Goal: Task Accomplishment & Management: Use online tool/utility

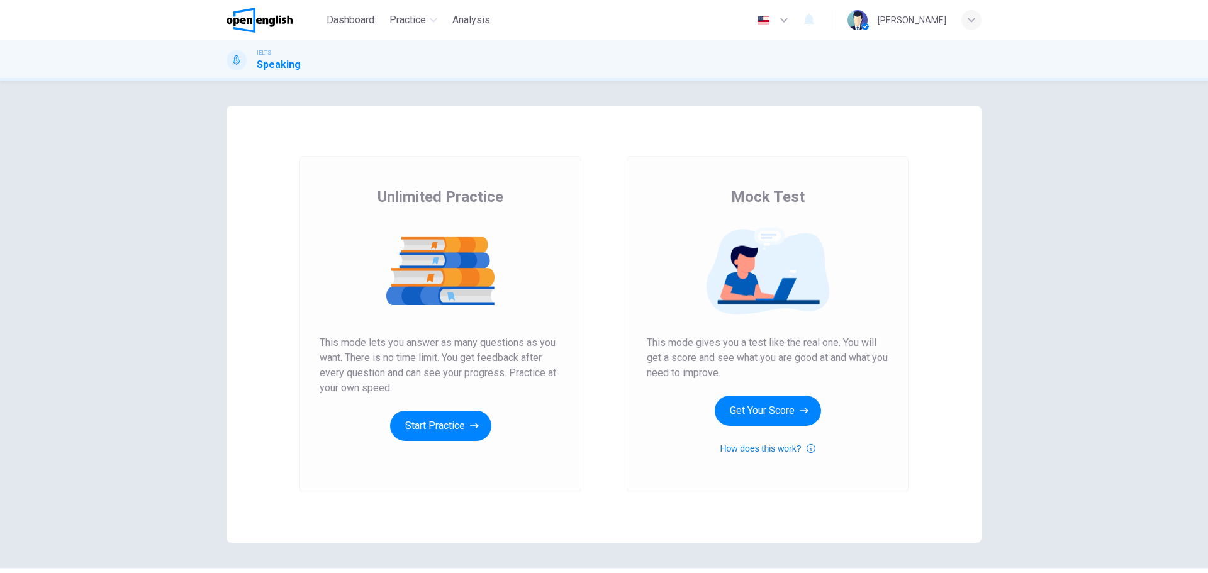
click at [764, 446] on button "How does this work?" at bounding box center [767, 448] width 95 height 15
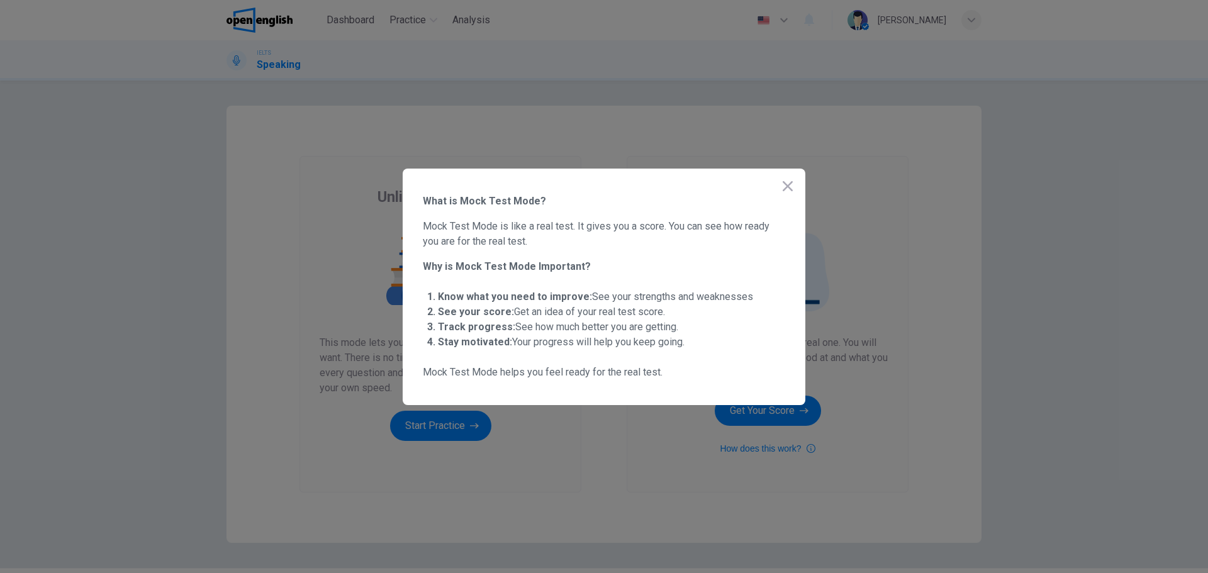
click at [787, 186] on icon "button" at bounding box center [787, 186] width 10 height 10
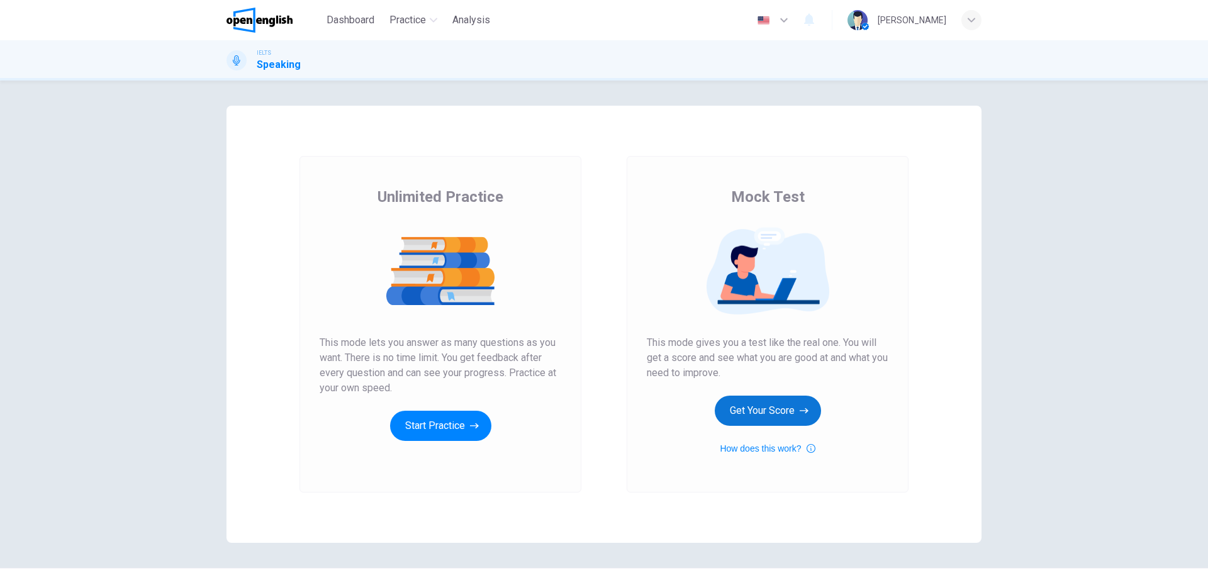
click at [777, 399] on button "Get Your Score" at bounding box center [768, 411] width 106 height 30
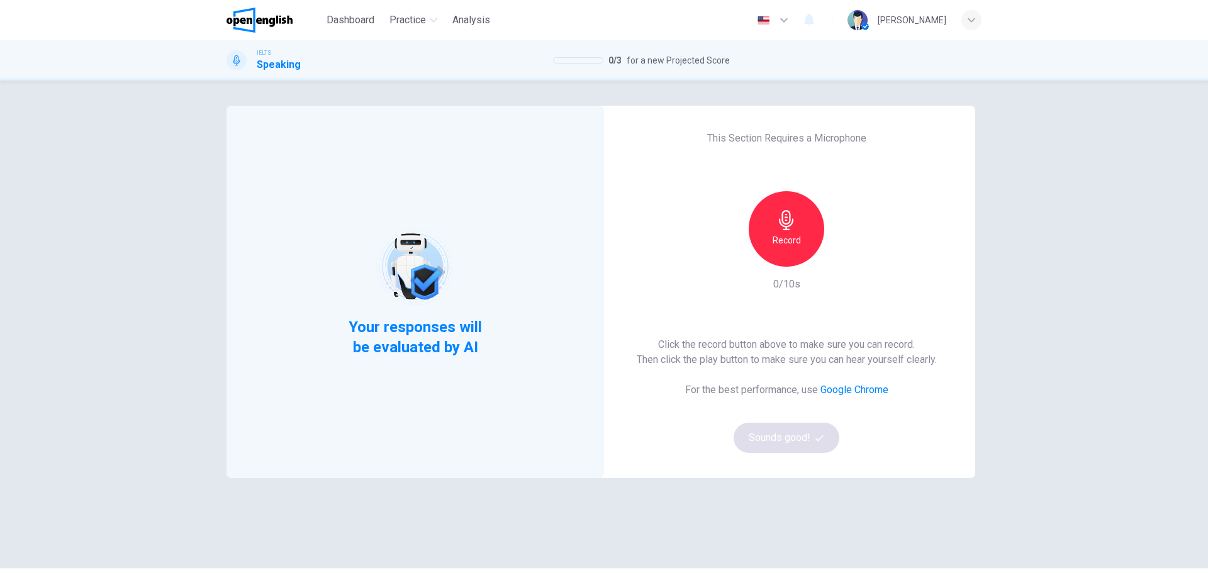
click at [779, 230] on icon "button" at bounding box center [786, 220] width 20 height 20
click at [837, 264] on div "button" at bounding box center [844, 257] width 20 height 20
click at [803, 433] on button "Sounds good!" at bounding box center [786, 438] width 106 height 30
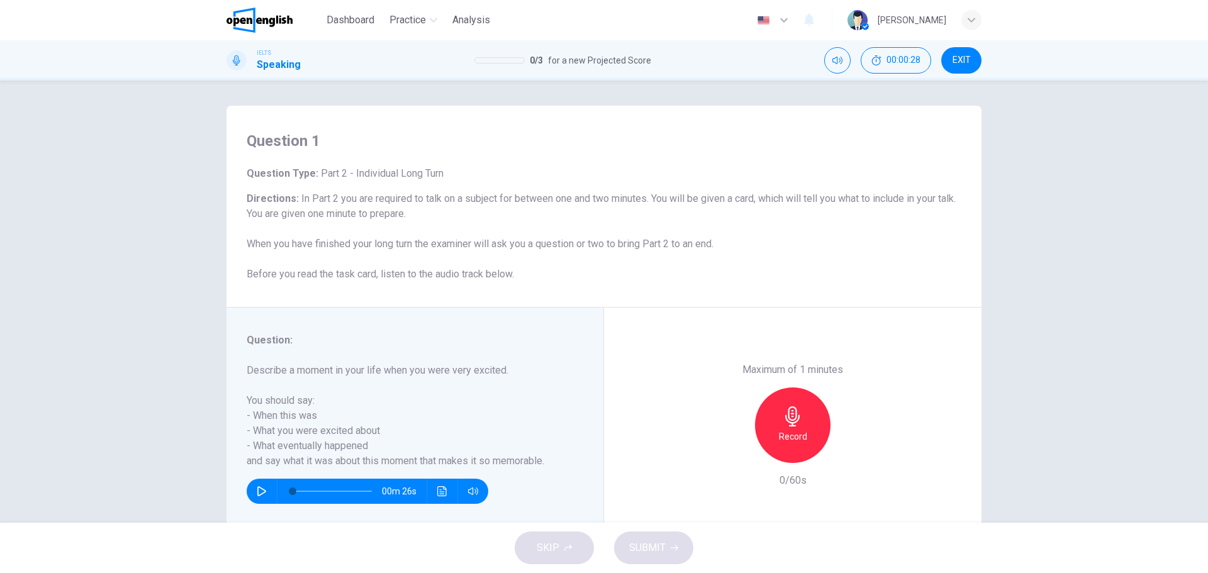
scroll to position [45, 0]
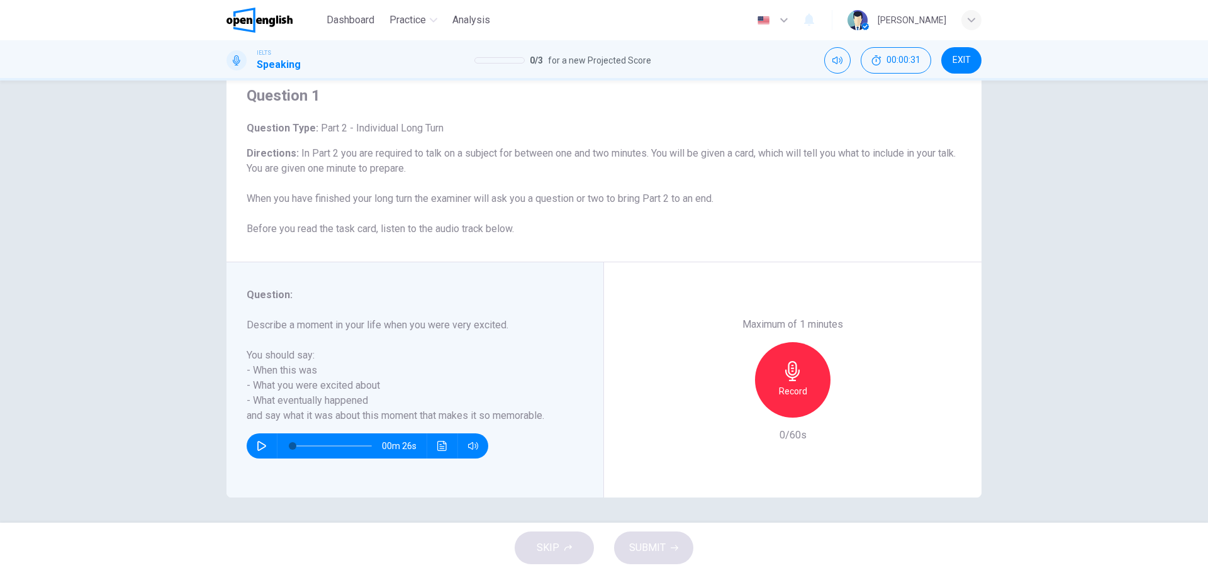
click at [258, 447] on icon "button" at bounding box center [262, 446] width 10 height 10
type input "*"
click at [437, 448] on icon "Click to see the audio transcription" at bounding box center [442, 446] width 10 height 10
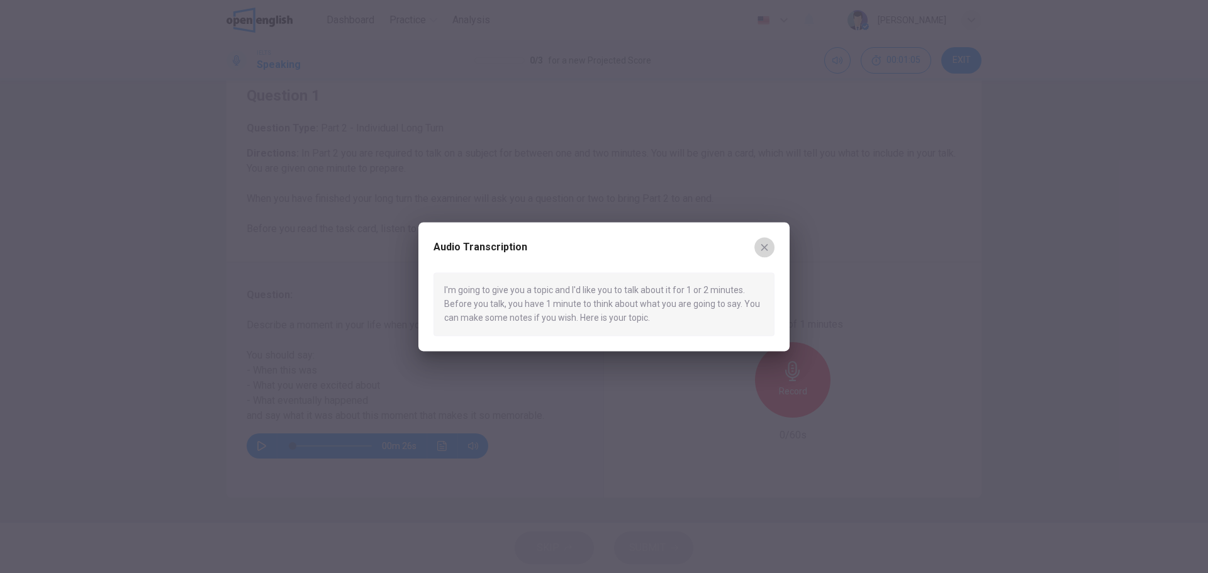
click at [759, 247] on icon "button" at bounding box center [764, 247] width 10 height 10
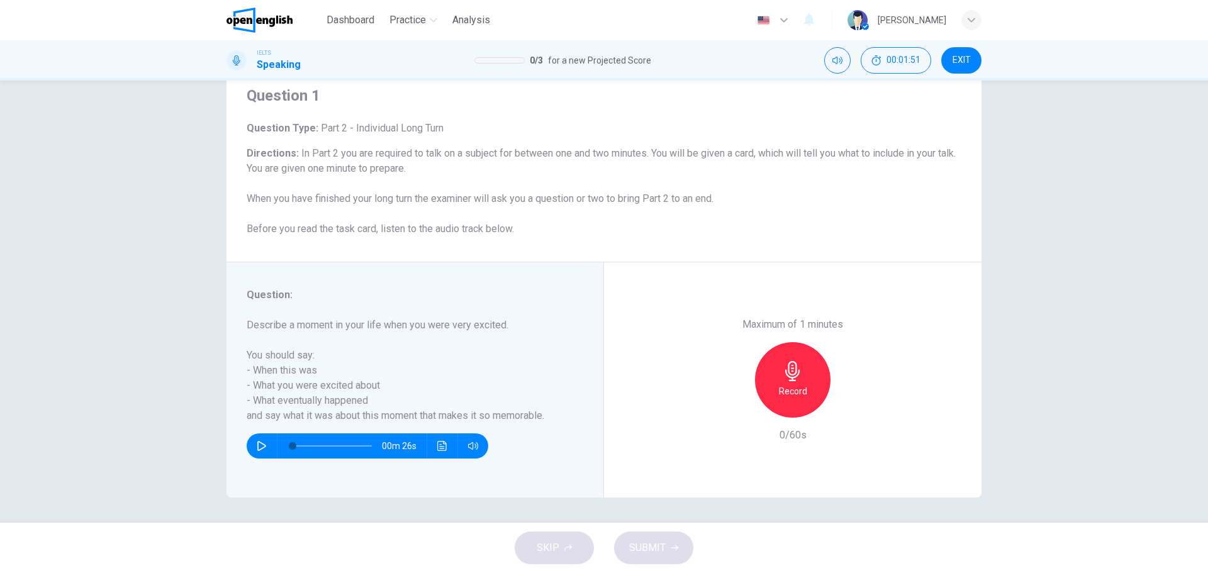
click at [781, 392] on h6 "Record" at bounding box center [793, 391] width 28 height 15
click at [783, 387] on h6 "Stop" at bounding box center [792, 391] width 19 height 15
click at [658, 547] on span "SUBMIT" at bounding box center [647, 548] width 36 height 18
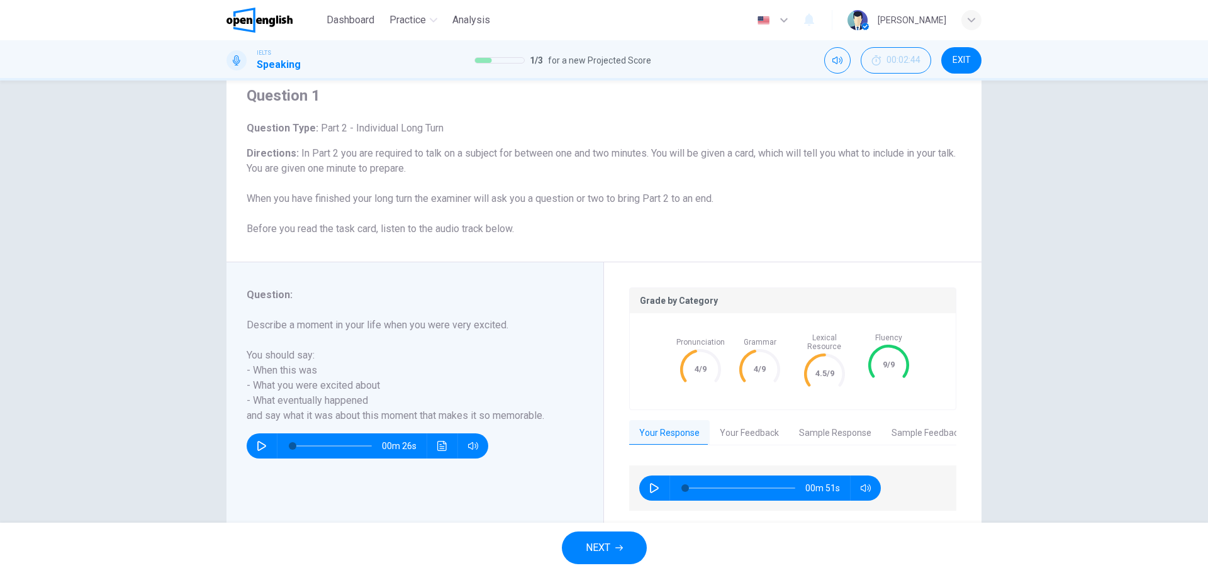
scroll to position [77, 0]
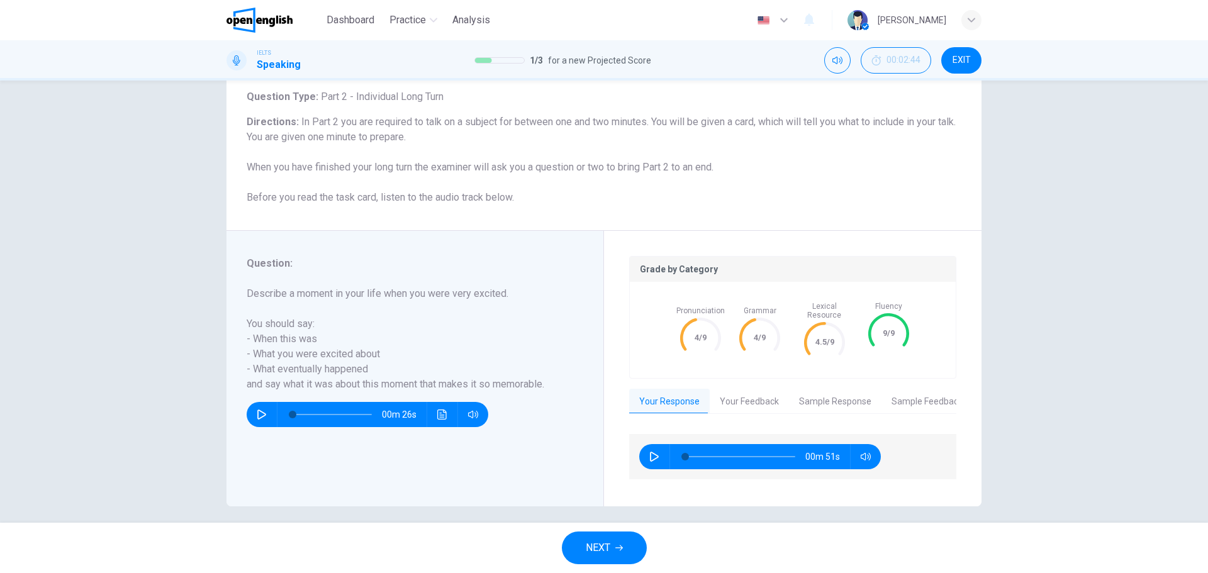
click at [729, 394] on button "Your Feedback" at bounding box center [748, 402] width 79 height 26
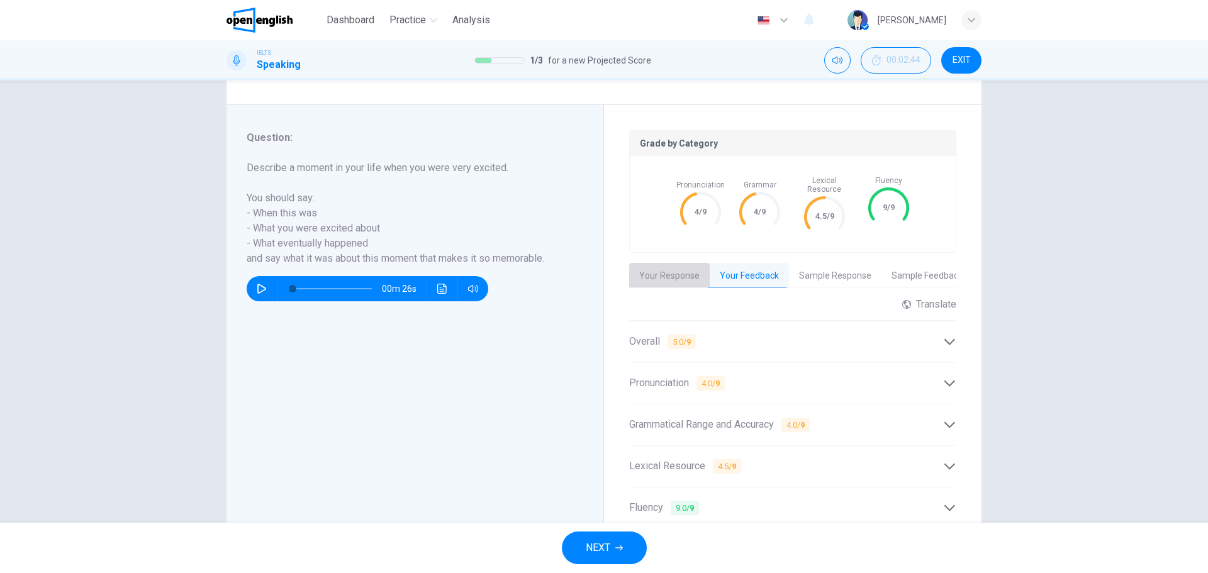
click at [676, 274] on button "Your Response" at bounding box center [669, 276] width 81 height 26
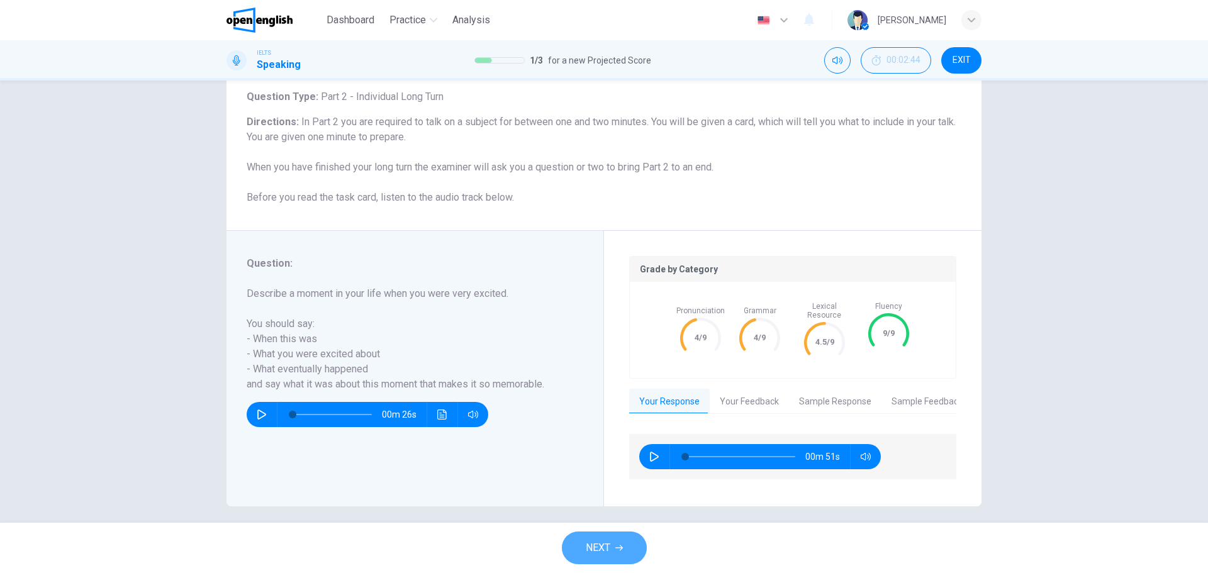
click at [606, 538] on button "NEXT" at bounding box center [604, 547] width 85 height 33
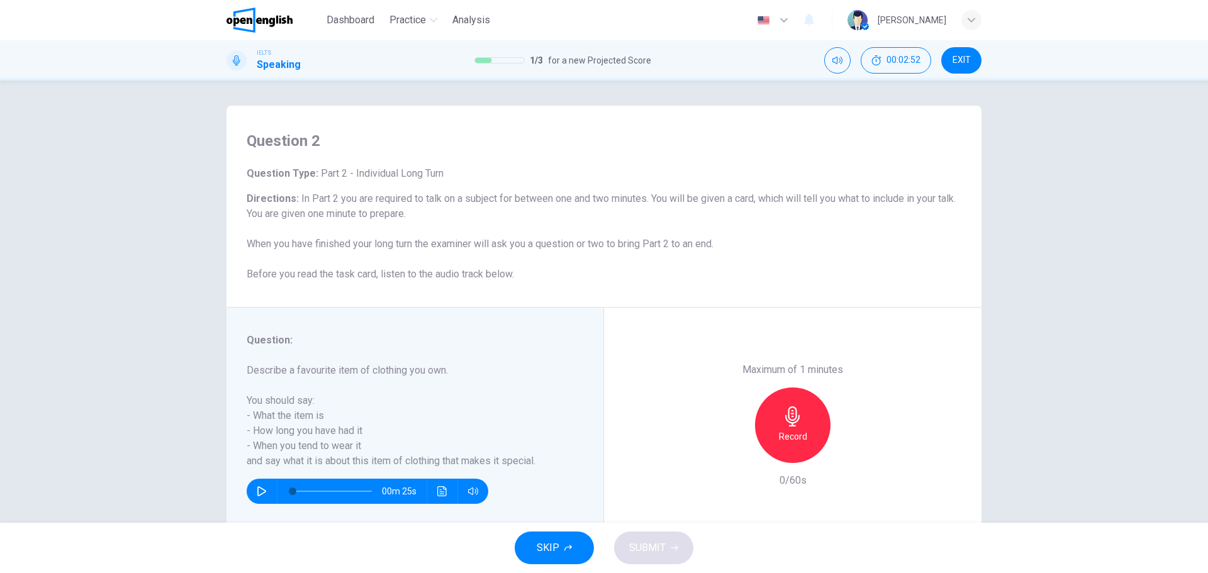
scroll to position [45, 0]
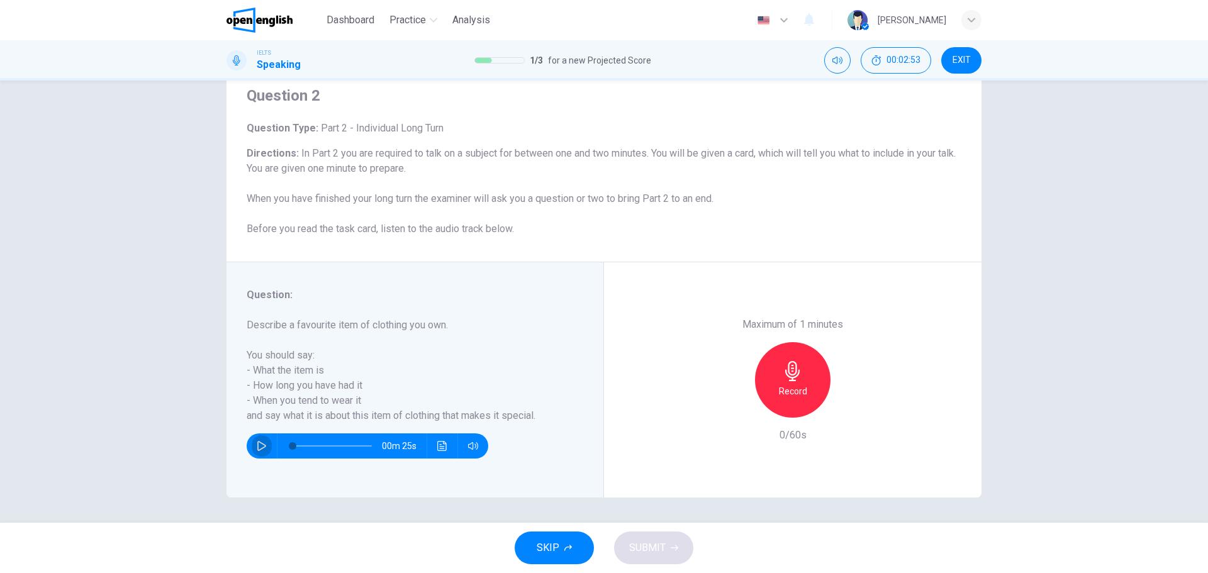
click at [258, 443] on icon "button" at bounding box center [261, 446] width 9 height 10
click at [309, 443] on span at bounding box center [331, 446] width 79 height 18
click at [261, 449] on icon "button" at bounding box center [261, 446] width 7 height 8
click at [767, 366] on div "Record" at bounding box center [792, 379] width 75 height 75
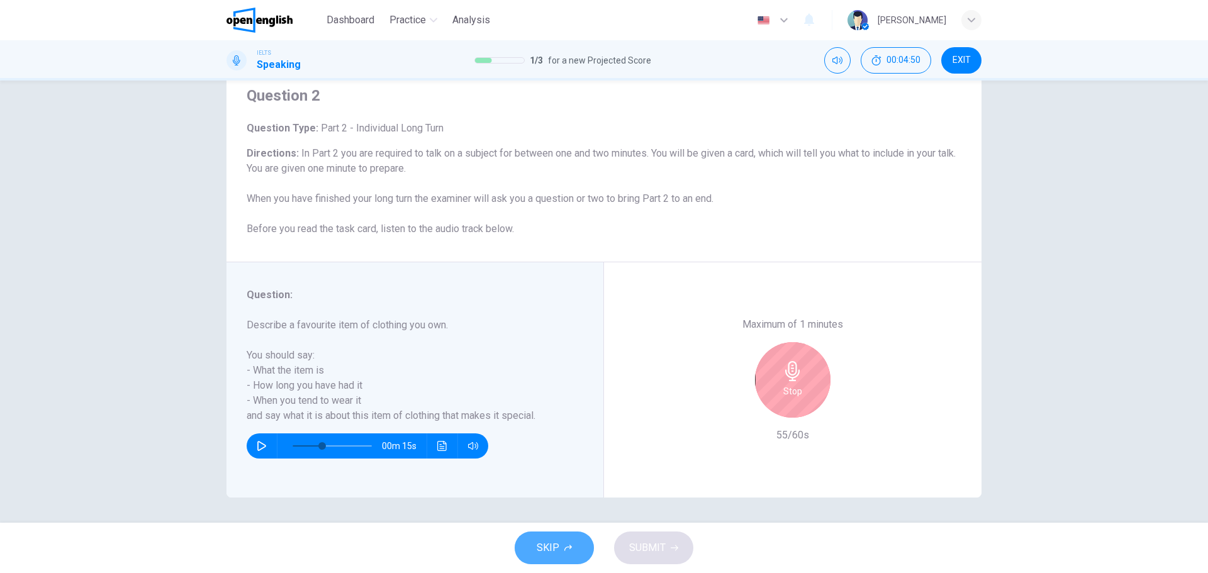
click at [557, 545] on span "SKIP" at bounding box center [548, 548] width 23 height 18
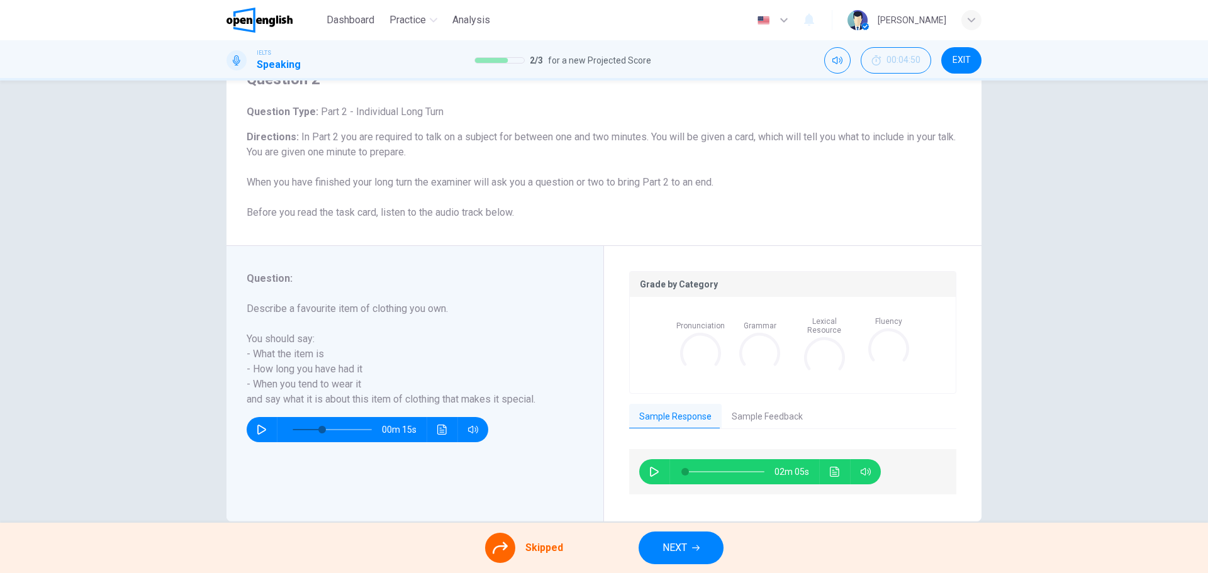
scroll to position [77, 0]
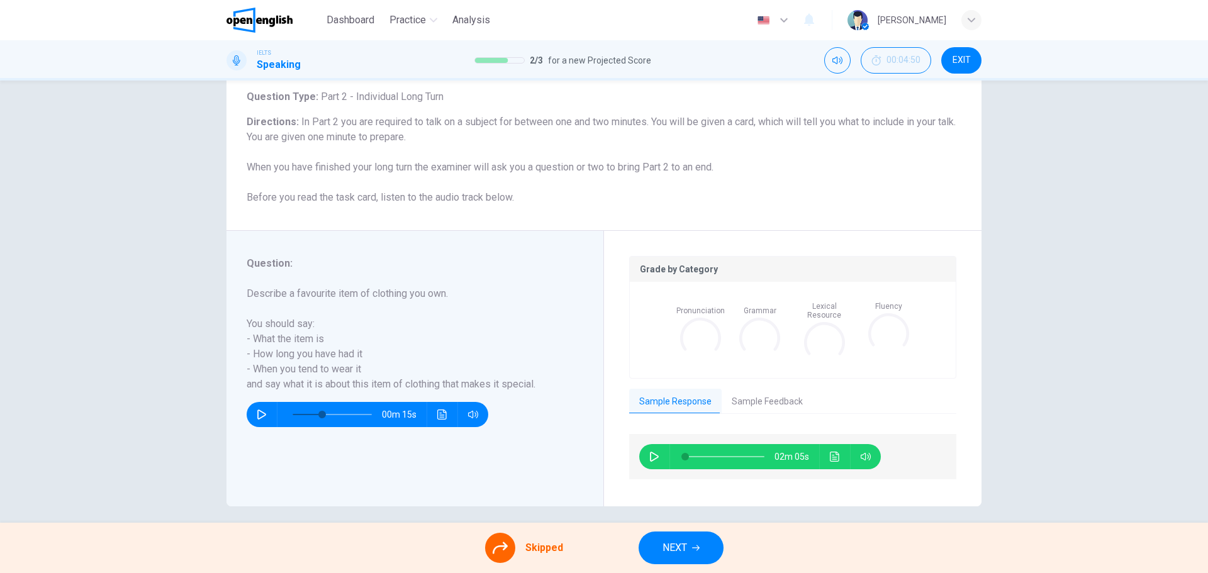
type input "**"
click at [753, 392] on button "Sample Feedback" at bounding box center [766, 402] width 91 height 26
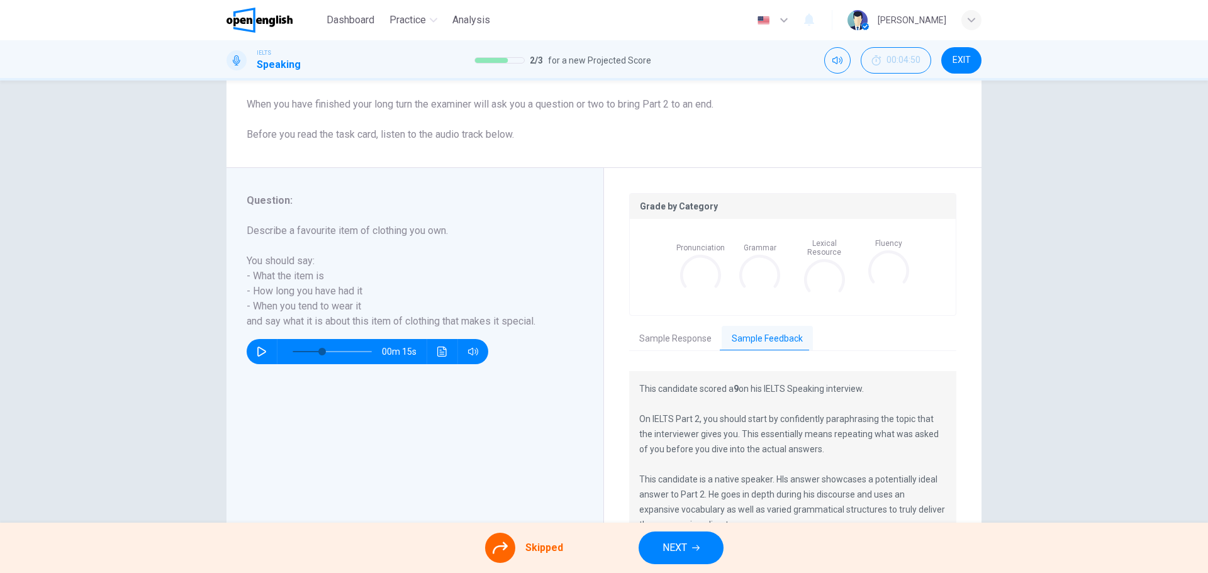
scroll to position [203, 0]
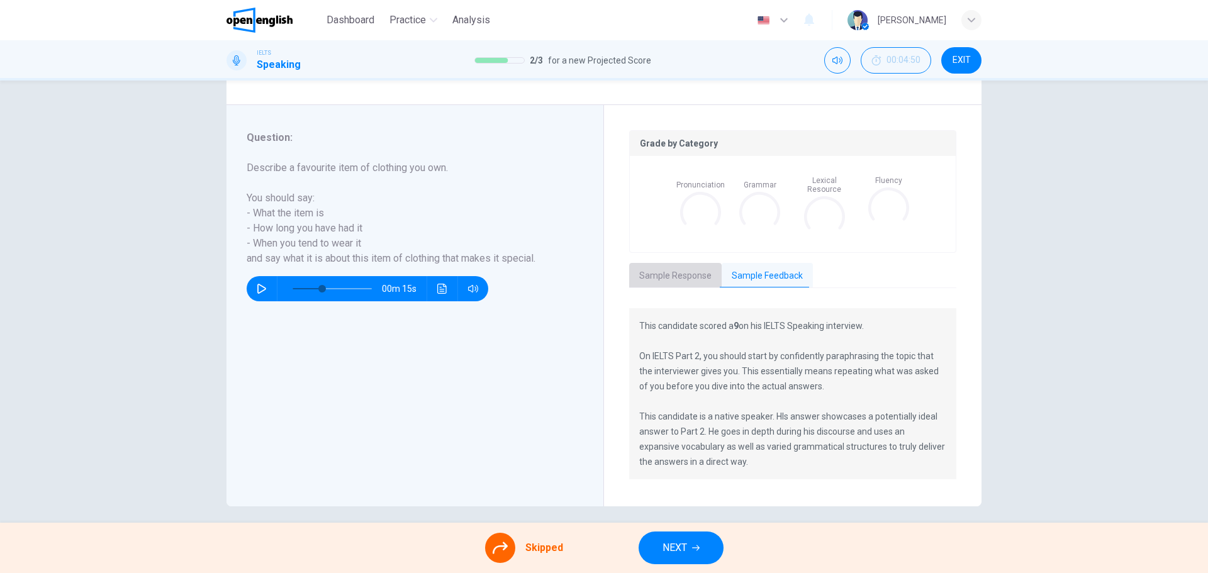
click at [676, 267] on button "Sample Response" at bounding box center [675, 276] width 92 height 26
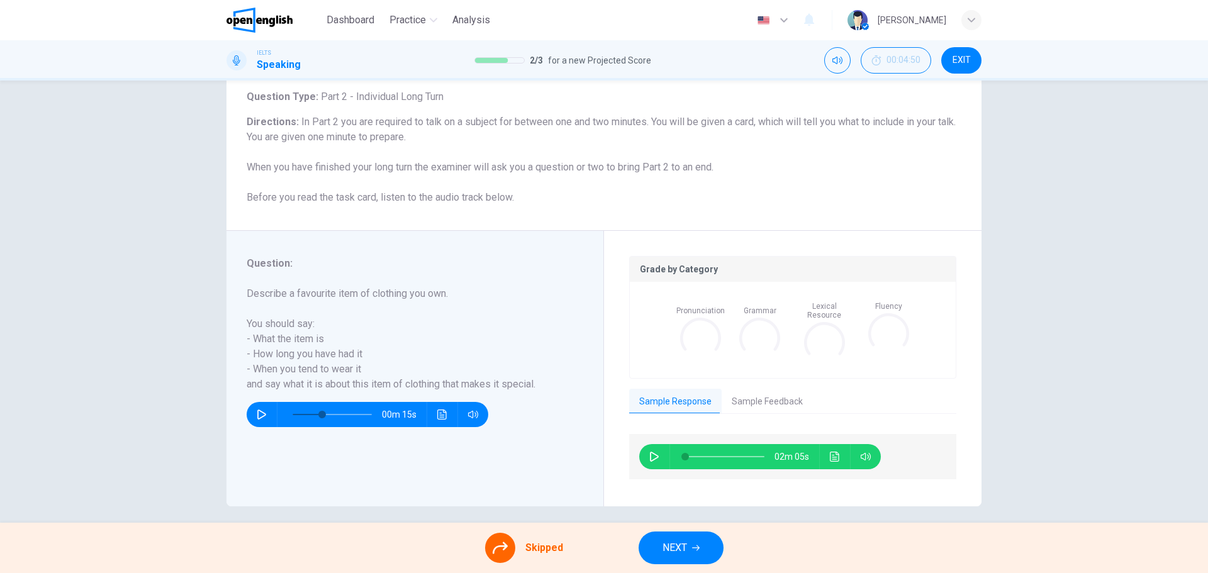
click at [652, 452] on icon "button" at bounding box center [654, 457] width 10 height 10
click at [698, 448] on span at bounding box center [724, 457] width 79 height 18
click at [705, 453] on span at bounding box center [702, 457] width 8 height 8
click at [681, 447] on div at bounding box center [722, 456] width 104 height 25
click at [685, 448] on span at bounding box center [724, 457] width 79 height 18
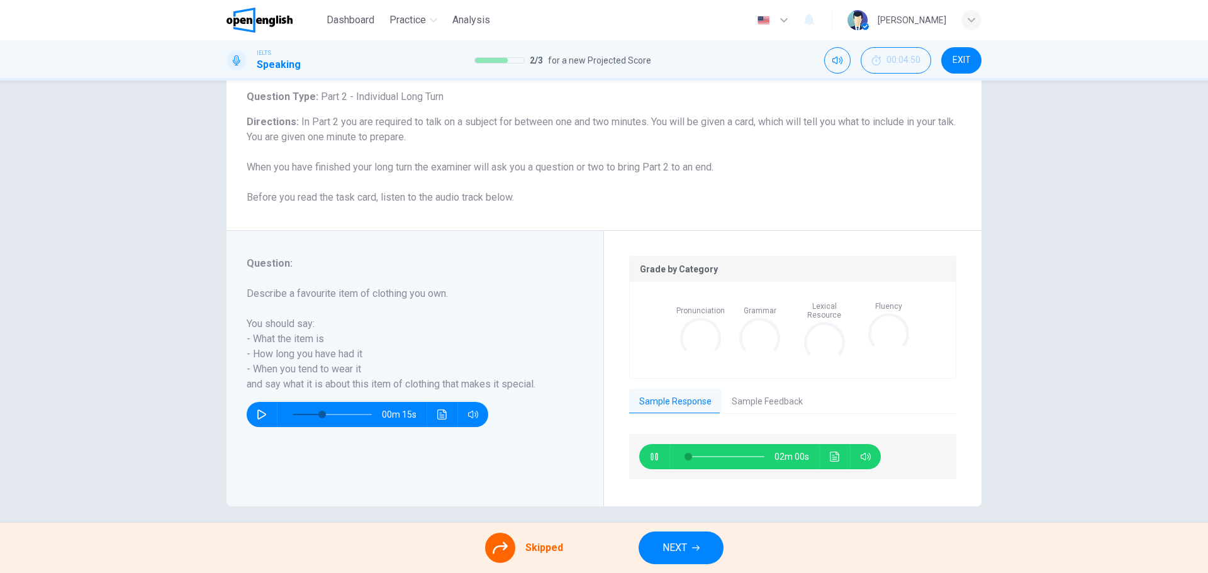
click at [699, 448] on span at bounding box center [724, 457] width 79 height 18
click at [733, 396] on button "Sample Feedback" at bounding box center [766, 402] width 91 height 26
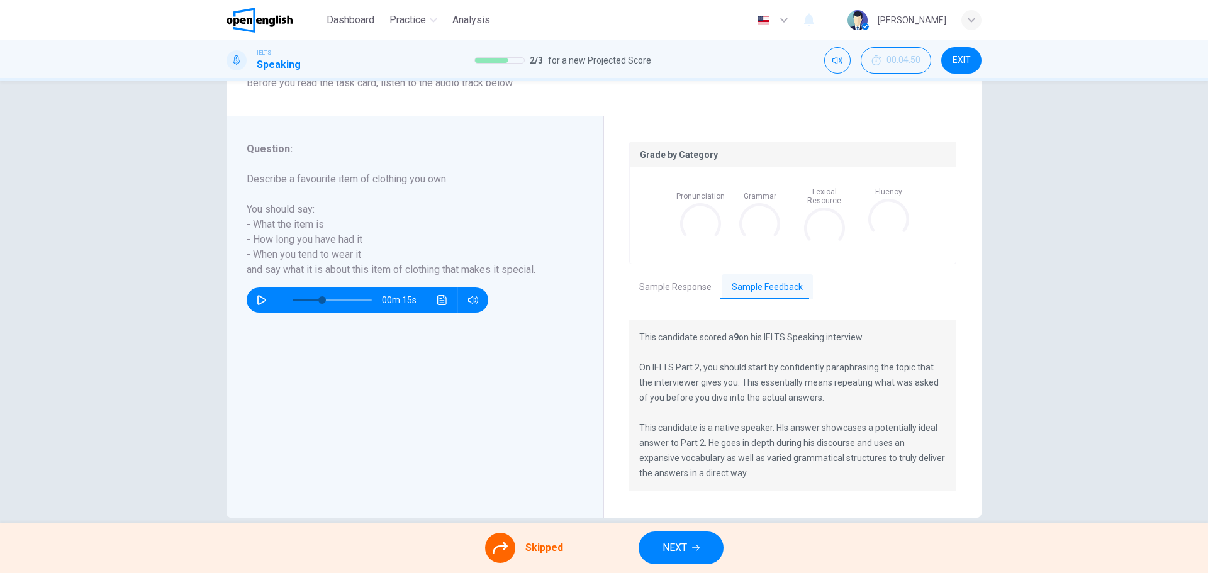
scroll to position [203, 0]
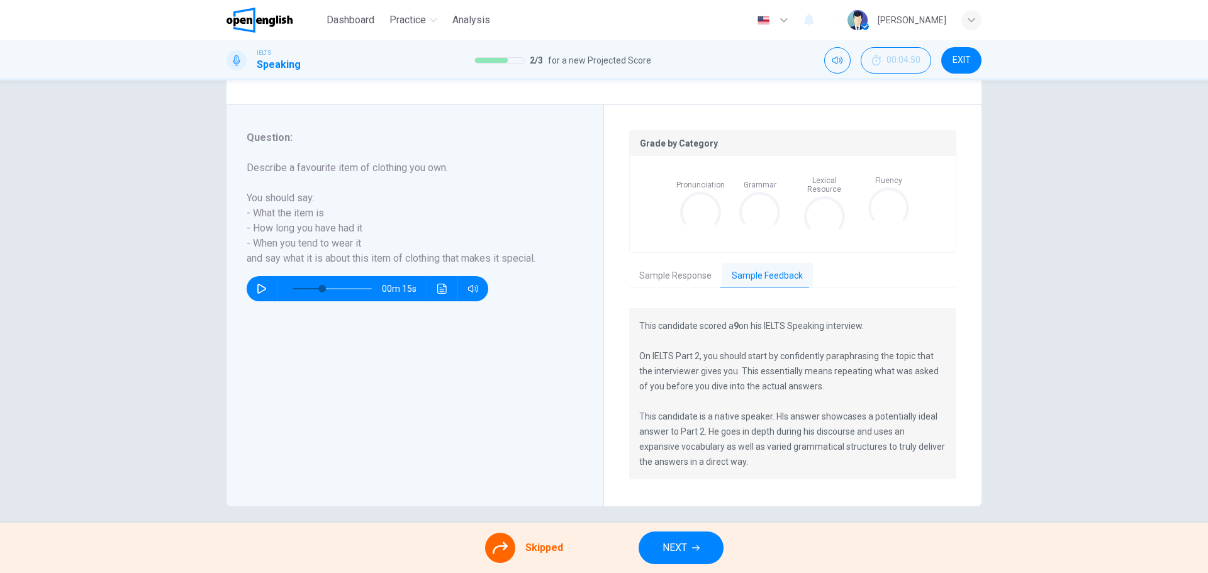
click at [674, 264] on button "Sample Response" at bounding box center [675, 276] width 92 height 26
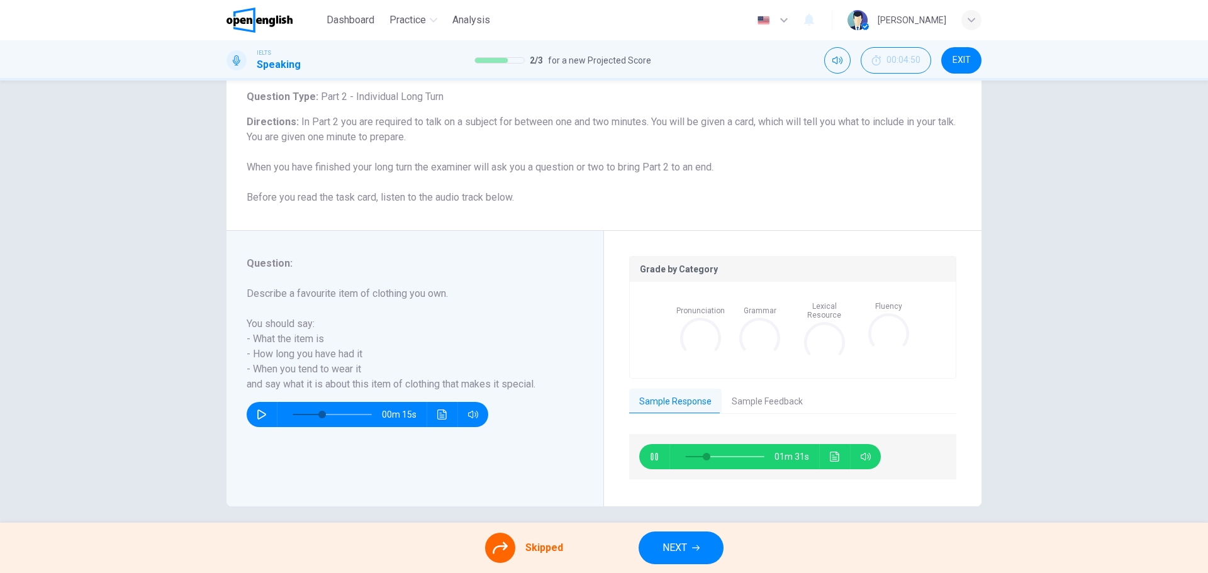
click at [651, 452] on icon "button" at bounding box center [654, 457] width 10 height 10
type input "**"
click at [674, 548] on span "NEXT" at bounding box center [674, 548] width 25 height 18
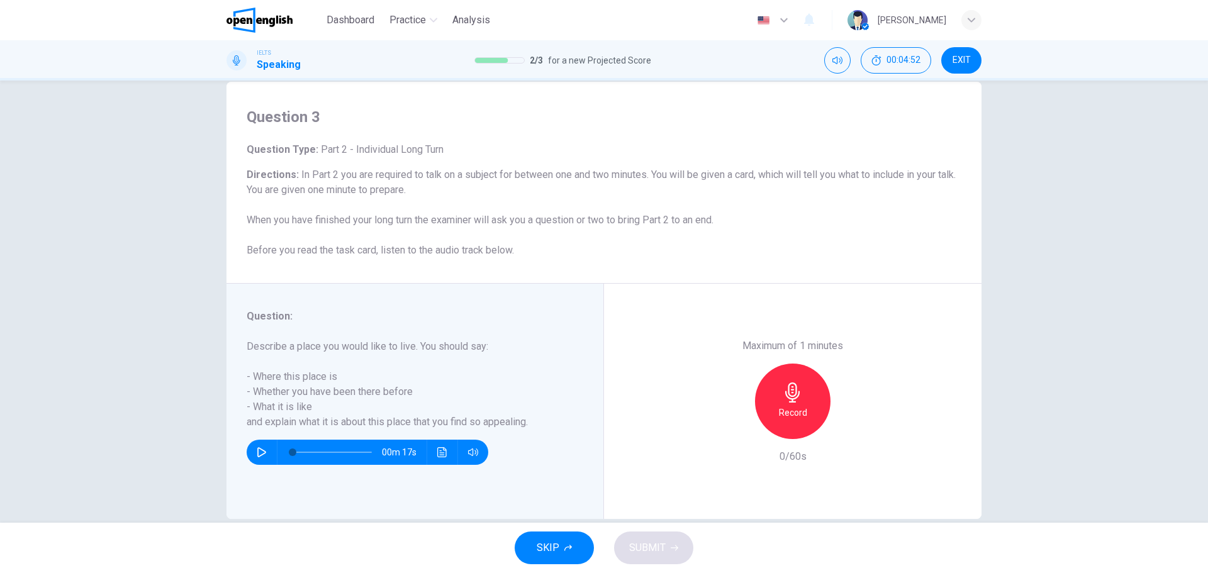
scroll to position [45, 0]
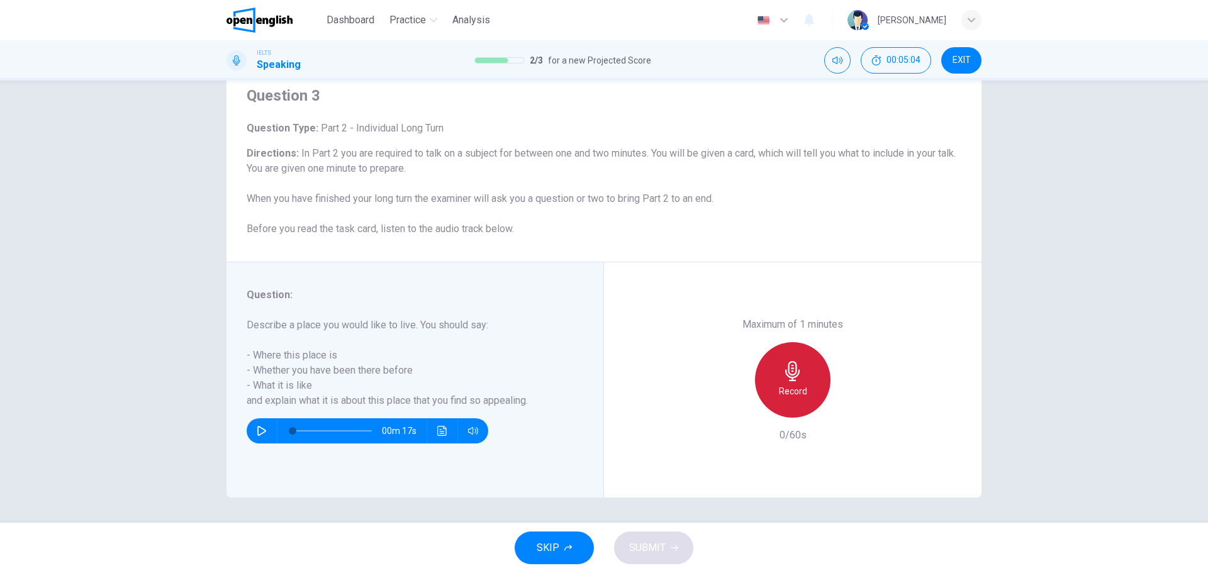
click at [790, 380] on icon "button" at bounding box center [792, 371] width 14 height 20
click at [790, 384] on h6 "Stop" at bounding box center [792, 391] width 19 height 15
click at [674, 543] on button "SUBMIT" at bounding box center [653, 547] width 79 height 33
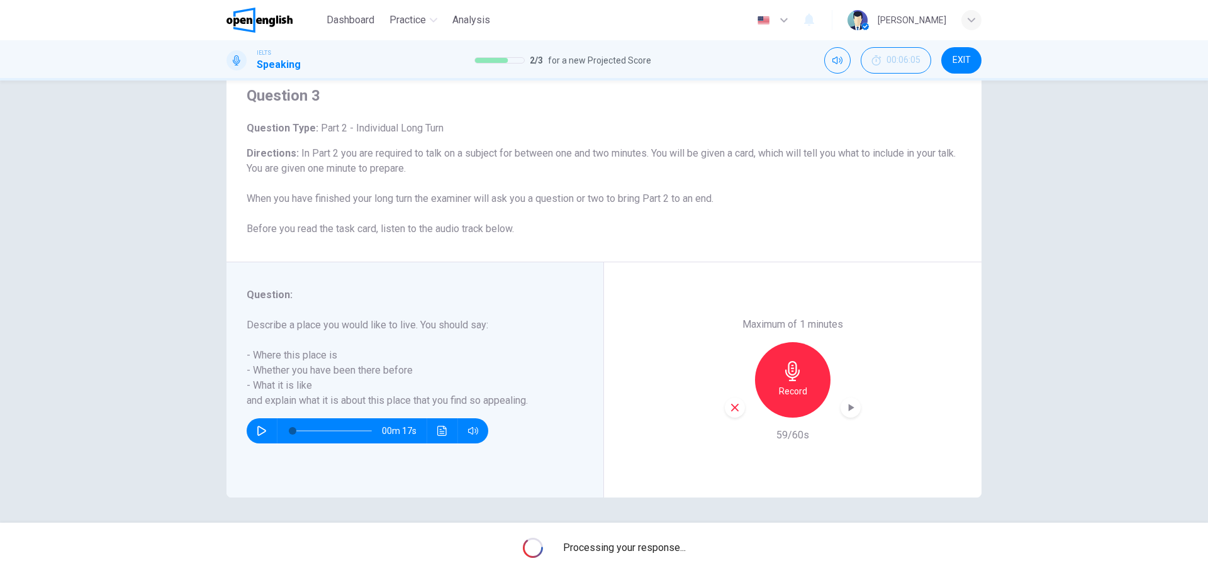
scroll to position [0, 0]
